Goal: Task Accomplishment & Management: Use online tool/utility

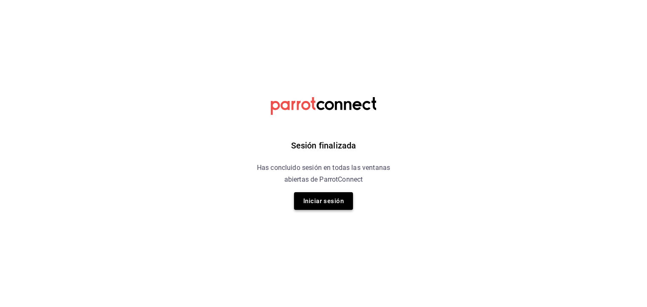
click at [323, 201] on button "Iniciar sesión" at bounding box center [323, 201] width 59 height 18
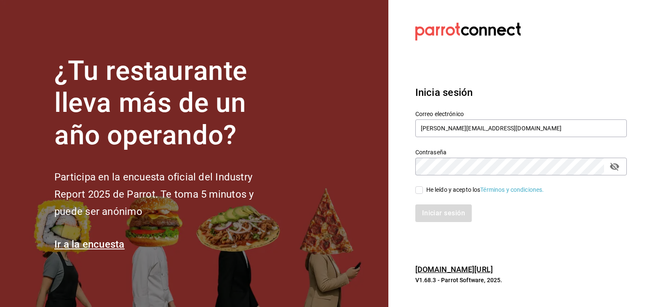
click at [417, 194] on label "He leído y acepto los Términos y condiciones." at bounding box center [479, 190] width 129 height 9
click at [417, 194] on input "He leído y acepto los Términos y condiciones." at bounding box center [419, 191] width 8 height 8
checkbox input "true"
click at [436, 211] on button "Iniciar sesión" at bounding box center [443, 214] width 57 height 18
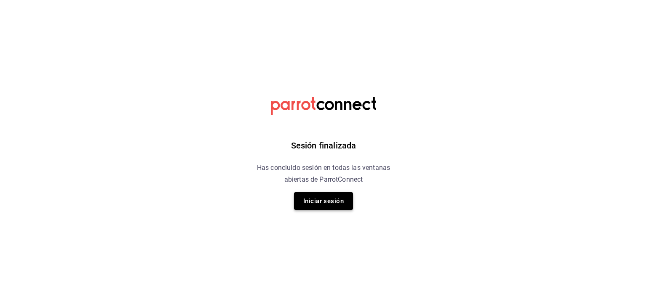
click at [325, 208] on button "Iniciar sesión" at bounding box center [323, 201] width 59 height 18
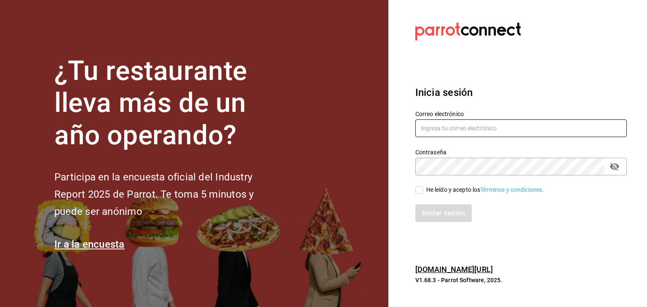
type input "[PERSON_NAME][EMAIL_ADDRESS][DOMAIN_NAME]"
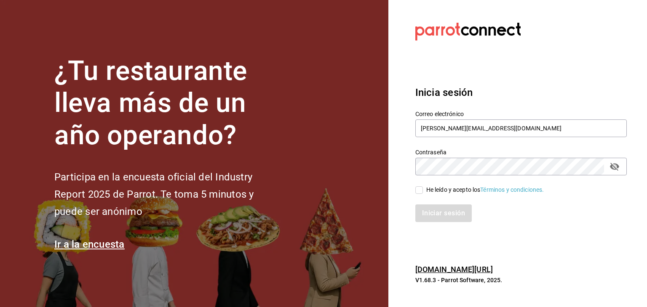
click at [419, 190] on input "He leído y acepto los Términos y condiciones." at bounding box center [419, 191] width 8 height 8
checkbox input "true"
click at [444, 221] on button "Iniciar sesión" at bounding box center [443, 214] width 57 height 18
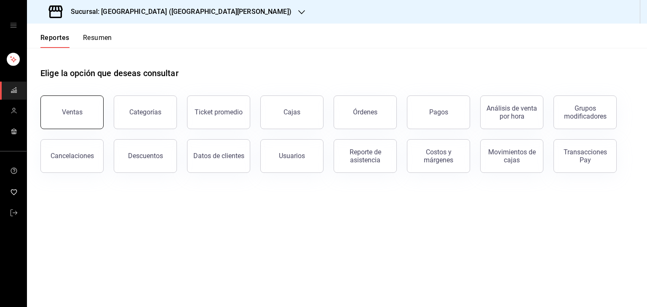
click at [85, 120] on button "Ventas" at bounding box center [71, 113] width 63 height 34
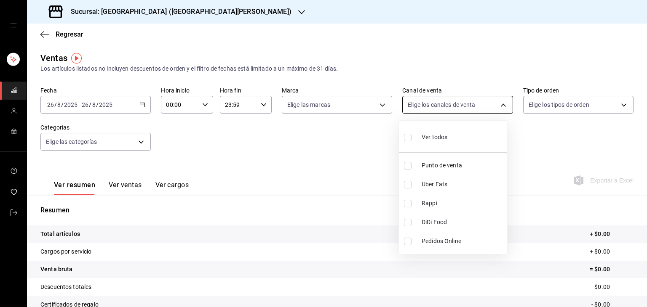
click at [501, 103] on body "Sucursal: Playa Bichis (San Lorenzo) Regresar Ventas Los artículos listados no …" at bounding box center [323, 153] width 647 height 307
click at [433, 183] on span "Uber Eats" at bounding box center [462, 184] width 82 height 9
type input "UBER_EATS"
checkbox input "true"
click at [140, 107] on div at bounding box center [323, 153] width 647 height 307
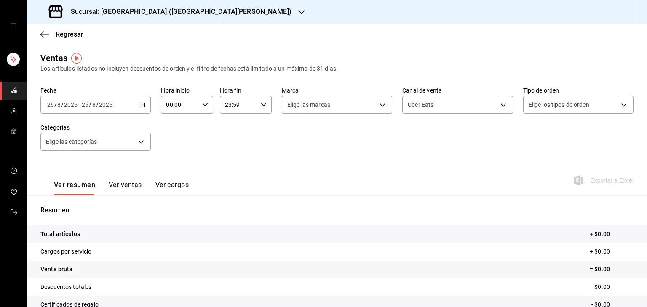
click at [142, 107] on icon "button" at bounding box center [142, 105] width 6 height 6
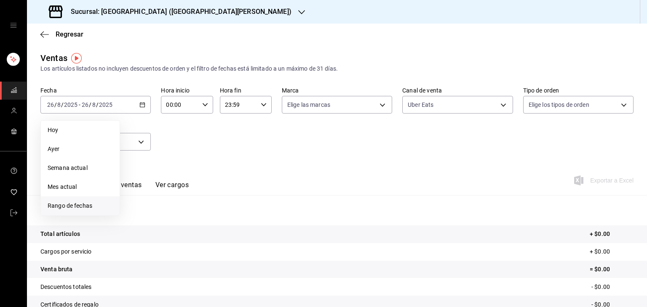
click at [70, 206] on span "Rango de fechas" at bounding box center [80, 206] width 65 height 9
click at [135, 218] on abbr "18" at bounding box center [137, 216] width 5 height 6
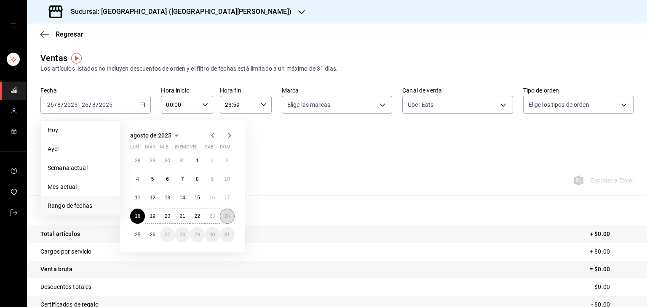
click at [227, 217] on abbr "24" at bounding box center [226, 216] width 5 height 6
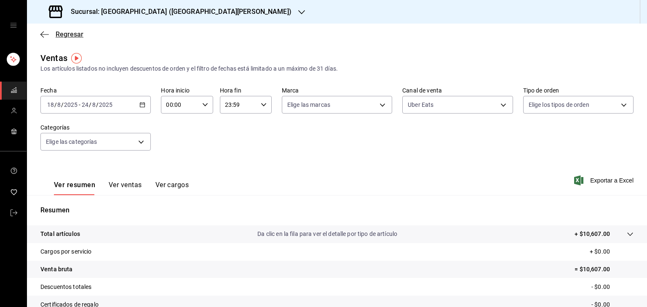
click at [44, 34] on icon "button" at bounding box center [44, 34] width 8 height 0
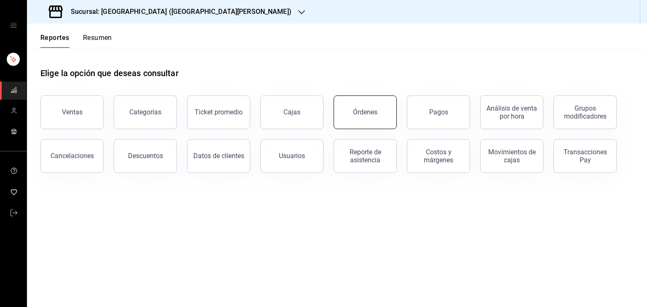
click at [374, 113] on div "Órdenes" at bounding box center [365, 112] width 24 height 8
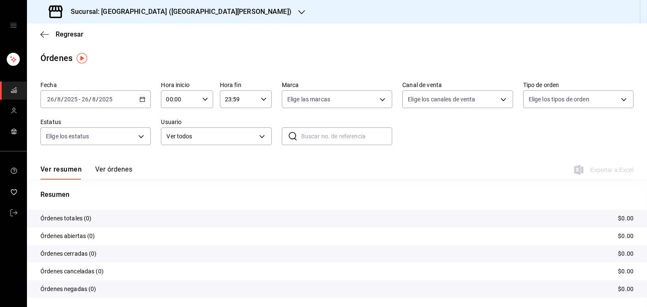
click at [139, 101] on icon "button" at bounding box center [142, 99] width 6 height 6
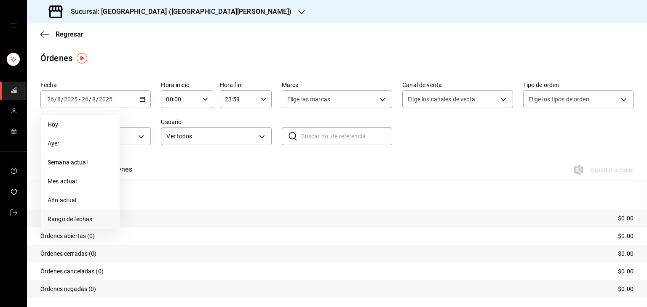
click at [80, 218] on span "Rango de fechas" at bounding box center [80, 219] width 65 height 9
click at [138, 208] on abbr "18" at bounding box center [137, 211] width 5 height 6
click at [228, 213] on abbr "24" at bounding box center [226, 211] width 5 height 6
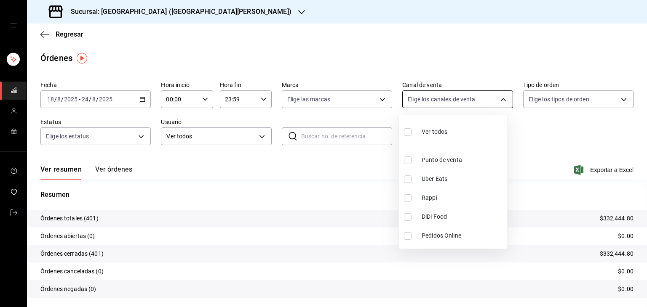
click at [497, 97] on body "Sucursal: Playa Bichis (San Lorenzo) Regresar Órdenes Fecha 2025-08-18 18 / 8 /…" at bounding box center [323, 153] width 647 height 307
click at [455, 181] on span "Uber Eats" at bounding box center [462, 179] width 82 height 9
type input "UBER_EATS"
checkbox input "true"
click at [194, 12] on div at bounding box center [323, 153] width 647 height 307
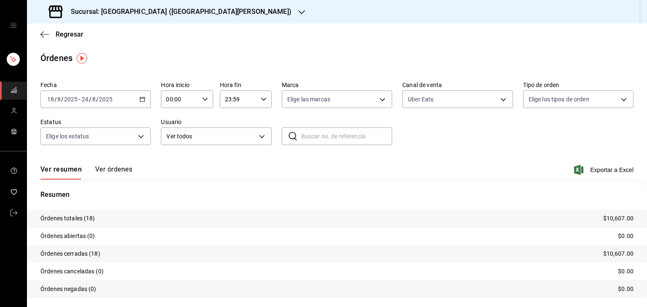
click at [298, 12] on icon "button" at bounding box center [301, 12] width 7 height 7
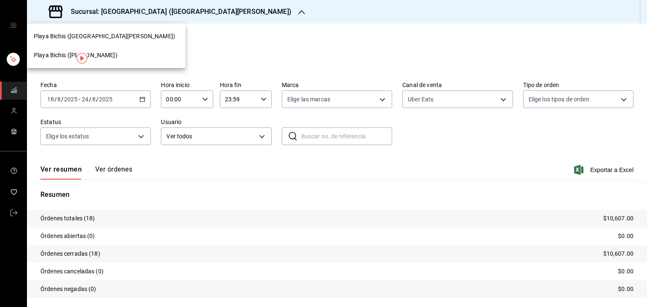
click at [113, 55] on div "Playa Bichis (Gomez Morin)" at bounding box center [106, 55] width 145 height 9
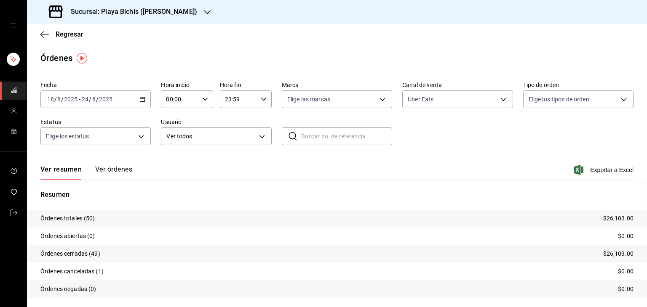
click at [142, 99] on \(Stroke\) "button" at bounding box center [142, 99] width 5 height 0
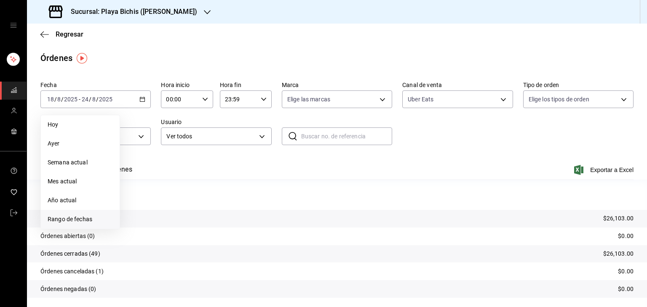
click at [81, 221] on span "Rango de fechas" at bounding box center [80, 219] width 65 height 9
click at [141, 194] on button "11" at bounding box center [137, 192] width 15 height 15
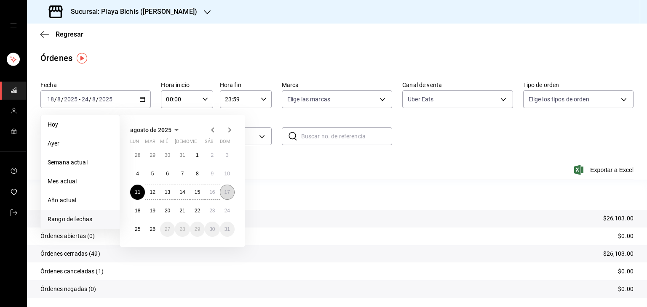
click at [224, 197] on button "17" at bounding box center [227, 192] width 15 height 15
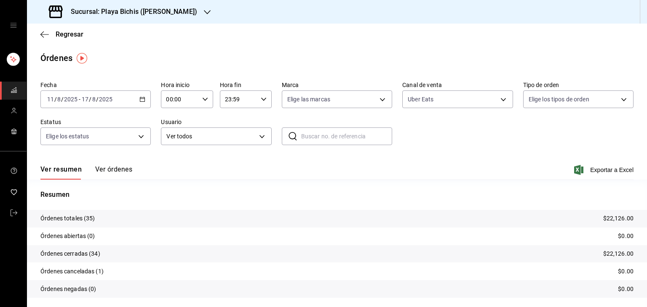
click at [204, 10] on icon "button" at bounding box center [207, 12] width 7 height 7
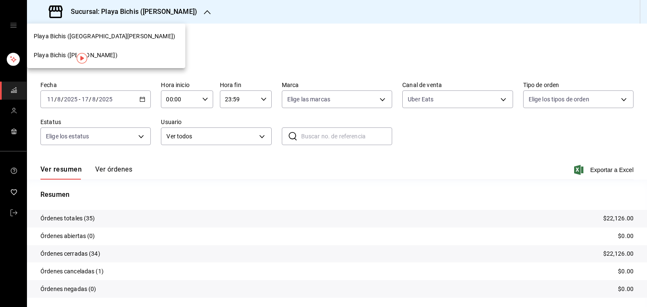
click at [113, 34] on div "Playa Bichis (San Lorenzo)" at bounding box center [106, 36] width 145 height 9
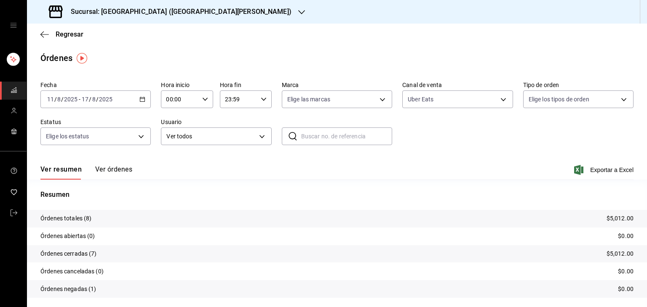
click at [141, 101] on icon "button" at bounding box center [142, 99] width 6 height 6
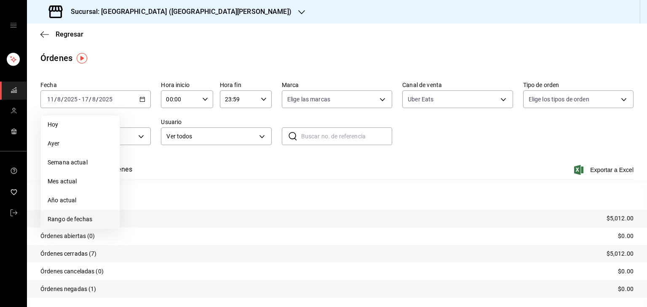
click at [80, 218] on span "Rango de fechas" at bounding box center [80, 219] width 65 height 9
click at [137, 174] on abbr "4" at bounding box center [137, 174] width 3 height 6
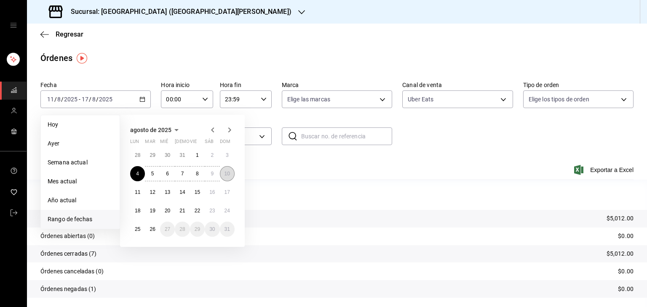
click at [227, 173] on abbr "10" at bounding box center [226, 174] width 5 height 6
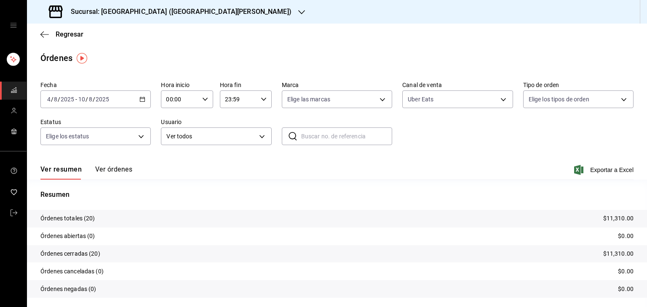
click at [140, 101] on icon "button" at bounding box center [142, 99] width 6 height 6
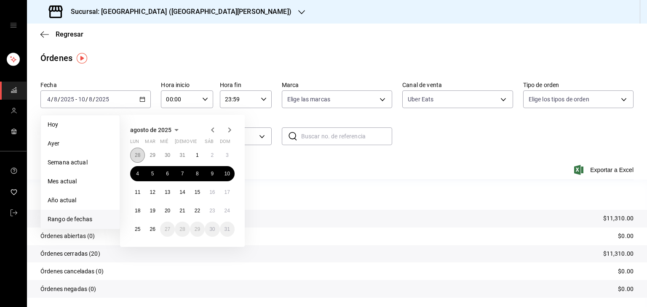
click at [141, 157] on button "28" at bounding box center [137, 155] width 15 height 15
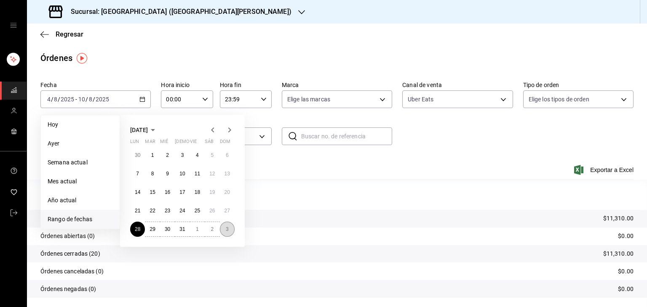
click at [226, 231] on abbr "3" at bounding box center [227, 230] width 3 height 6
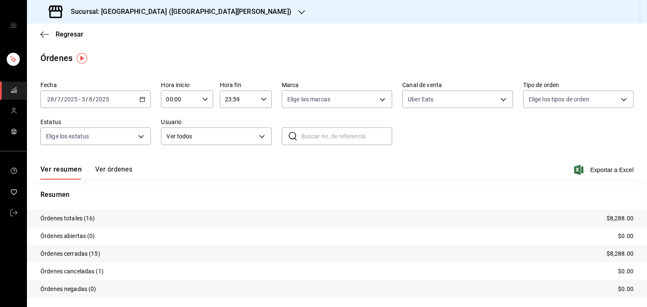
click at [141, 99] on icon "button" at bounding box center [142, 99] width 6 height 6
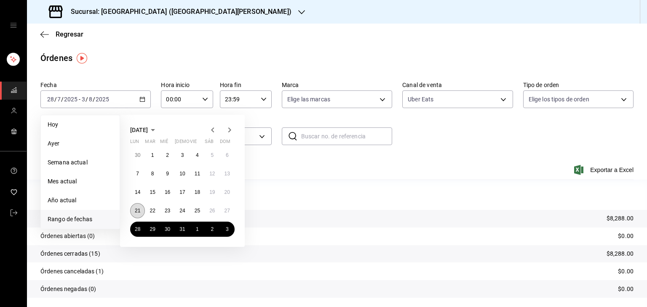
click at [138, 208] on abbr "21" at bounding box center [137, 211] width 5 height 6
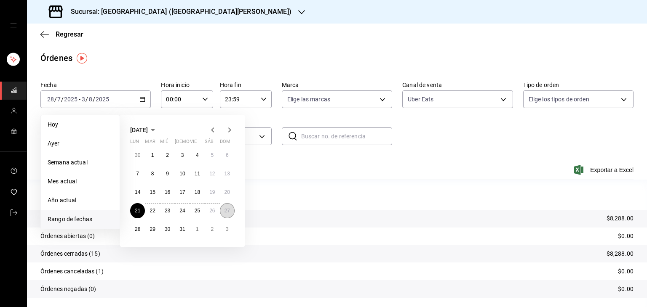
click at [229, 211] on abbr "27" at bounding box center [226, 211] width 5 height 6
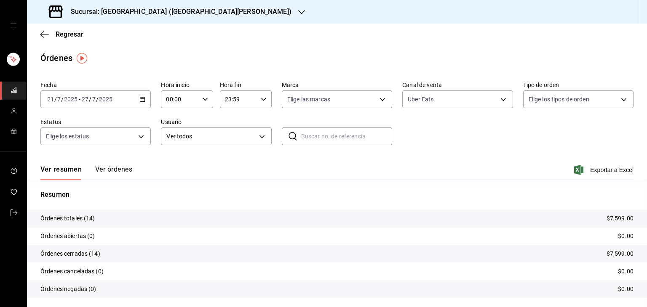
click at [141, 102] on icon "button" at bounding box center [142, 99] width 6 height 6
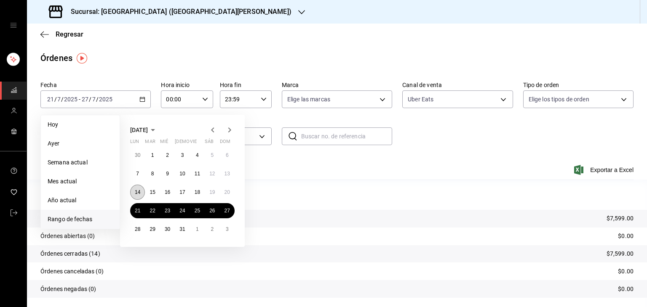
click at [139, 191] on abbr "14" at bounding box center [137, 192] width 5 height 6
click at [228, 192] on abbr "20" at bounding box center [226, 192] width 5 height 6
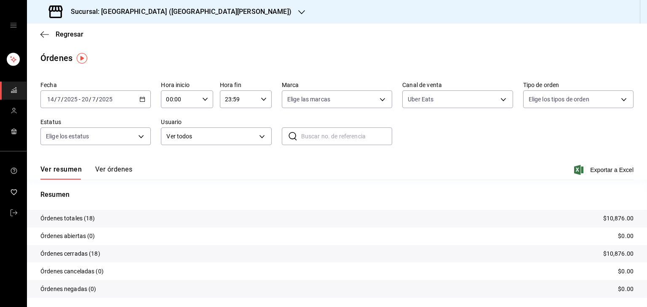
click at [143, 101] on icon "button" at bounding box center [142, 99] width 6 height 6
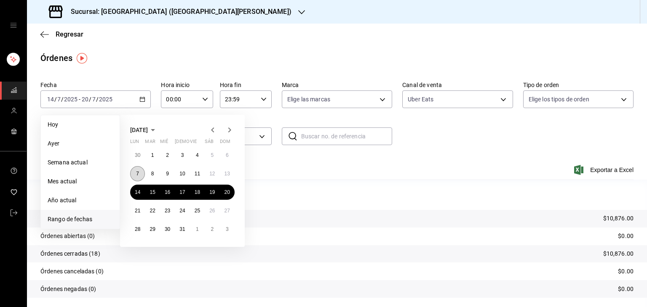
click at [140, 173] on button "7" at bounding box center [137, 173] width 15 height 15
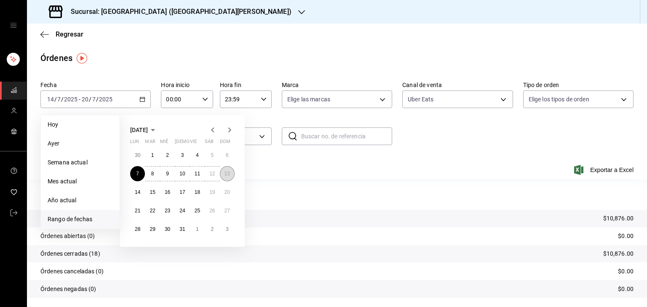
click at [226, 175] on abbr "13" at bounding box center [226, 174] width 5 height 6
